Goal: Transaction & Acquisition: Book appointment/travel/reservation

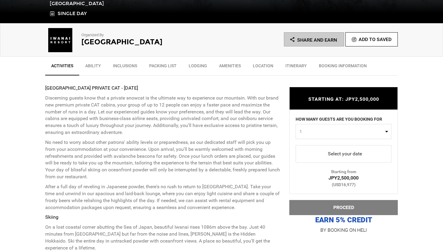
scroll to position [181, 0]
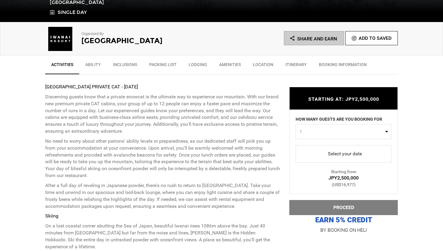
click at [323, 154] on span "select" at bounding box center [343, 154] width 86 height 10
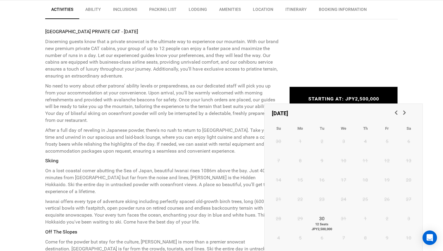
scroll to position [235, 0]
click at [321, 216] on link "30 12 Seats JPY2,500,000" at bounding box center [322, 222] width 22 height 19
type input "[DATE]"
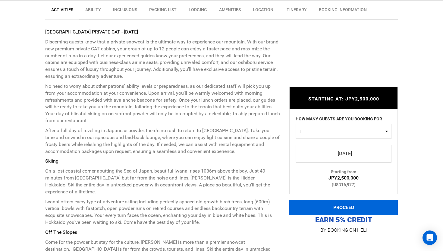
click at [338, 200] on button "PROCEED" at bounding box center [343, 207] width 108 height 15
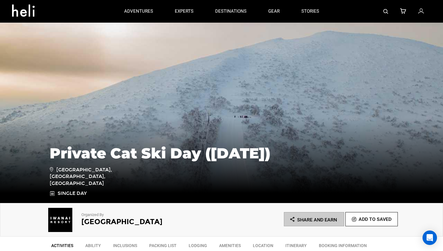
click at [422, 8] on icon at bounding box center [420, 12] width 5 height 8
click at [402, 11] on icon at bounding box center [403, 12] width 6 height 8
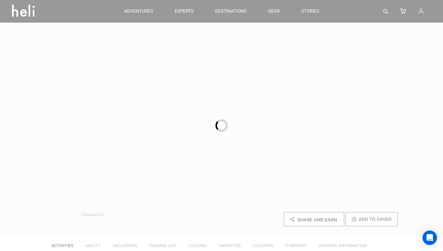
click at [23, 11] on div at bounding box center [221, 125] width 443 height 251
